Goal: Check status: Check status

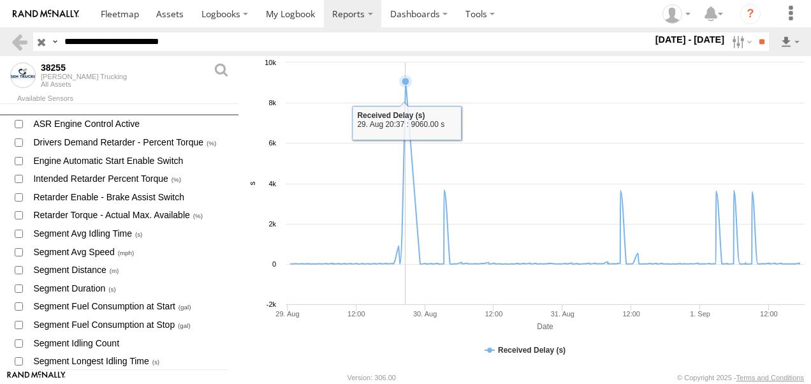
scroll to position [3456, 0]
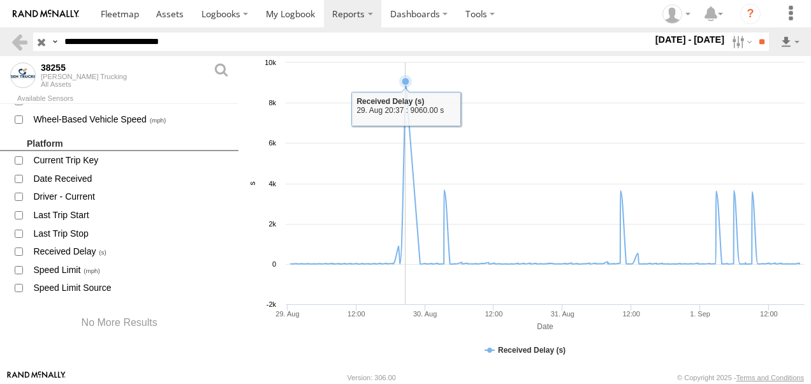
click at [404, 82] on icon at bounding box center [406, 82] width 8 height 8
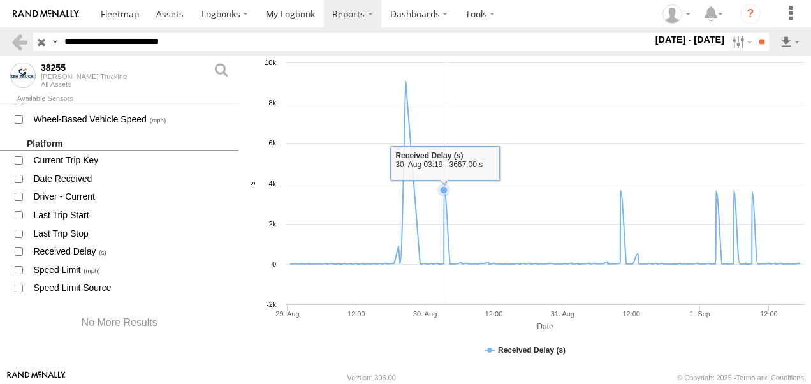
click at [447, 186] on icon at bounding box center [444, 190] width 13 height 13
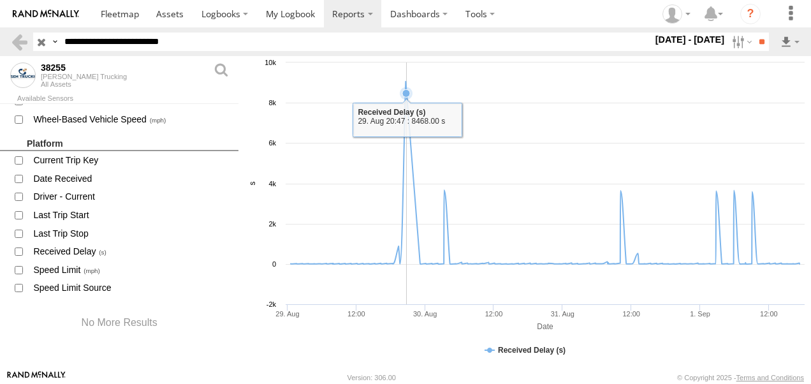
click at [407, 82] on icon at bounding box center [546, 173] width 522 height 182
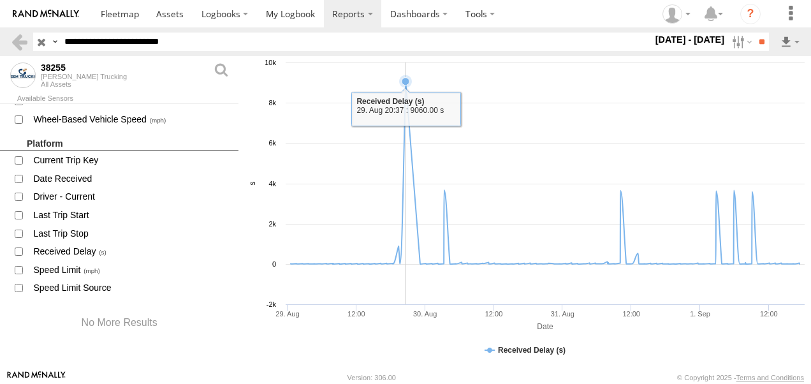
click at [406, 80] on icon at bounding box center [406, 82] width 8 height 8
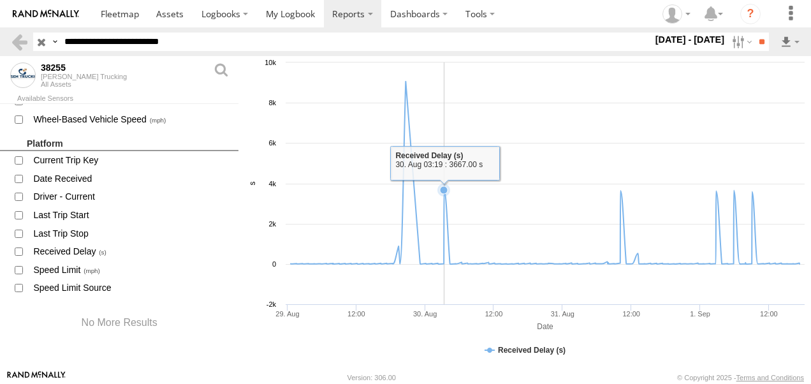
click at [445, 188] on icon at bounding box center [444, 190] width 8 height 8
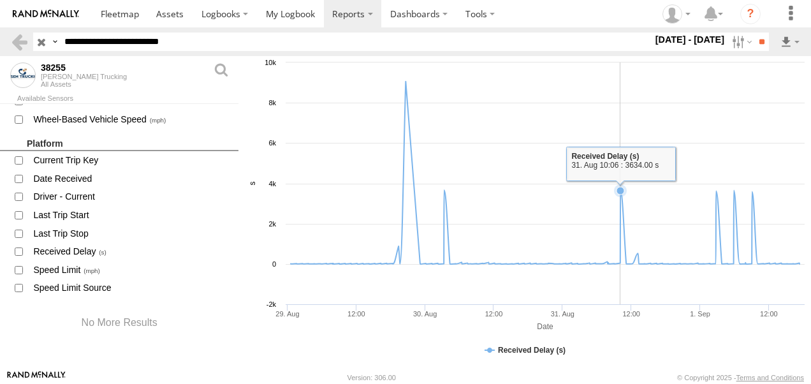
click at [623, 193] on icon at bounding box center [621, 191] width 8 height 8
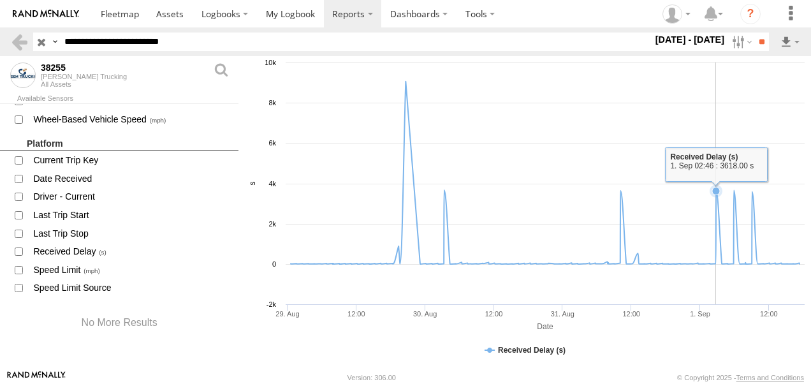
click at [717, 193] on icon at bounding box center [717, 192] width 8 height 8
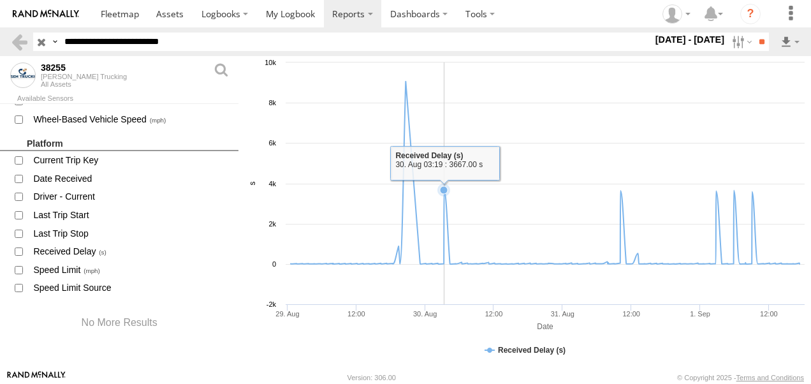
click at [445, 191] on icon at bounding box center [444, 190] width 8 height 8
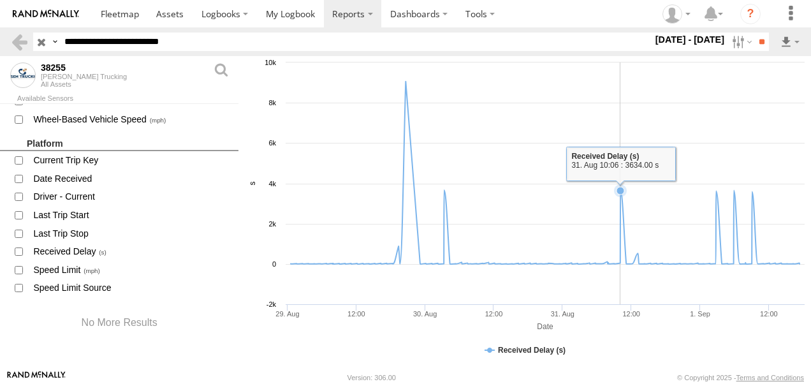
click at [623, 191] on icon at bounding box center [621, 191] width 8 height 8
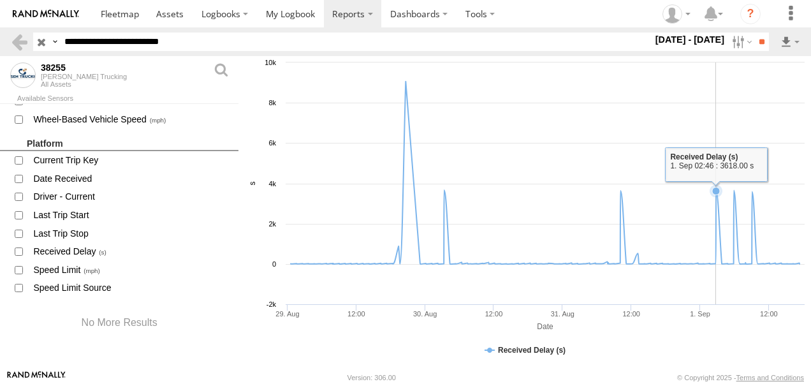
click at [718, 191] on icon at bounding box center [717, 192] width 8 height 8
click at [736, 193] on icon at bounding box center [734, 191] width 8 height 8
click at [754, 193] on icon at bounding box center [752, 192] width 8 height 8
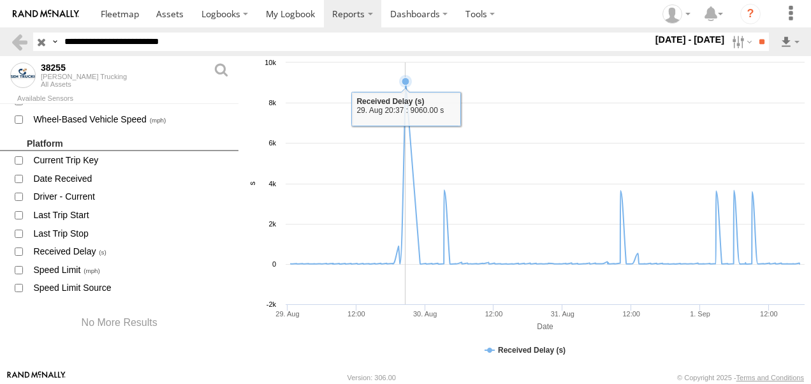
click at [405, 80] on icon at bounding box center [406, 82] width 8 height 8
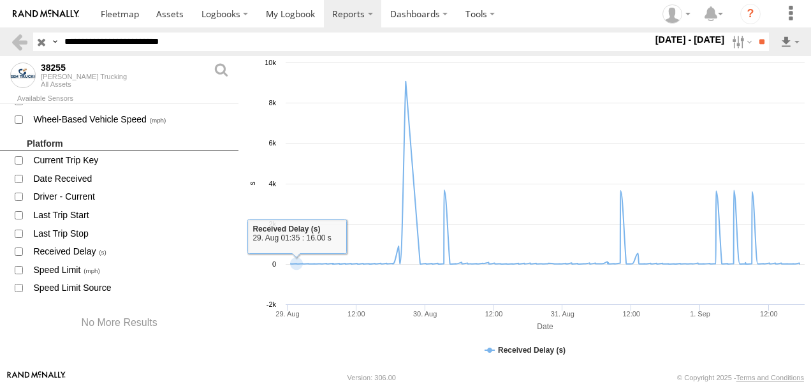
click at [256, 138] on rect at bounding box center [525, 213] width 573 height 314
